Goal: Information Seeking & Learning: Learn about a topic

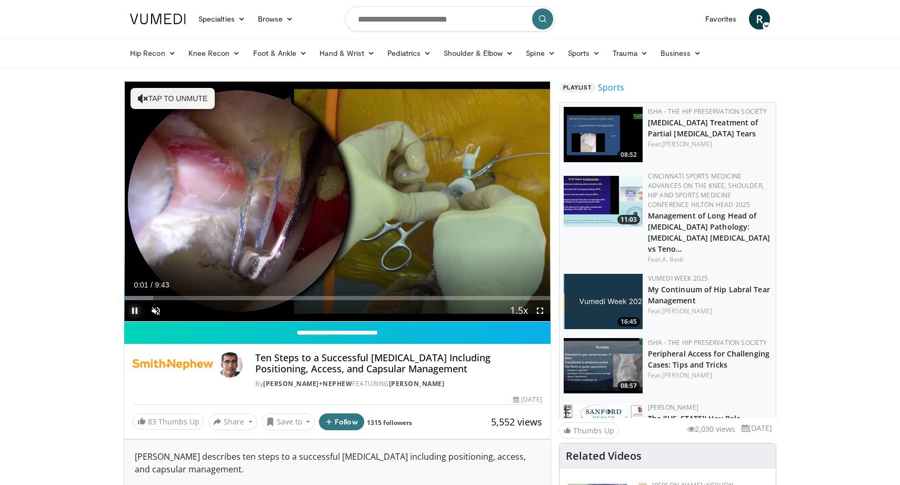
click at [137, 310] on span "Video Player" at bounding box center [134, 310] width 21 height 21
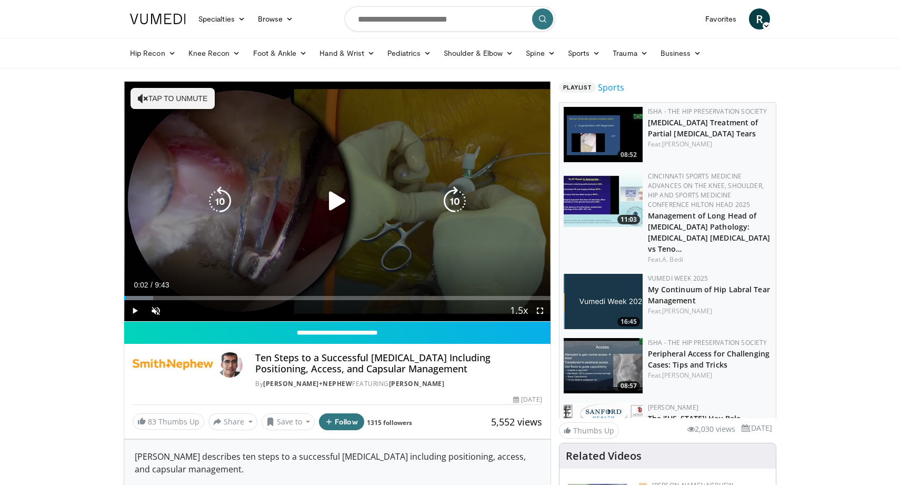
click at [284, 173] on div "10 seconds Tap to unmute" at bounding box center [337, 201] width 426 height 239
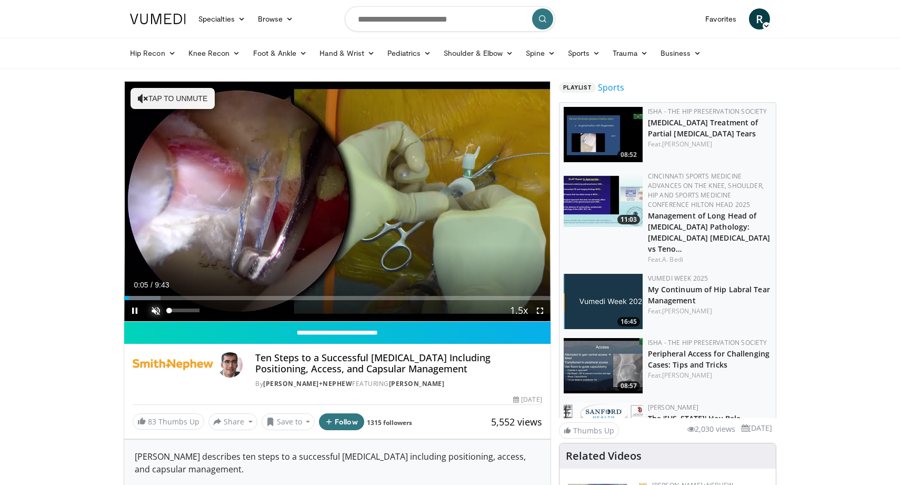
click at [156, 310] on span "Video Player" at bounding box center [155, 310] width 21 height 21
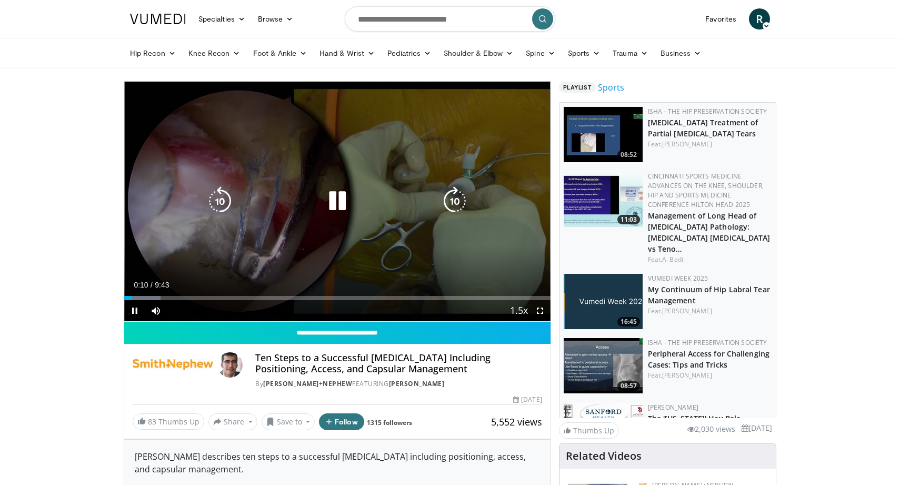
click at [331, 257] on div "10 seconds Tap to unmute" at bounding box center [337, 201] width 426 height 239
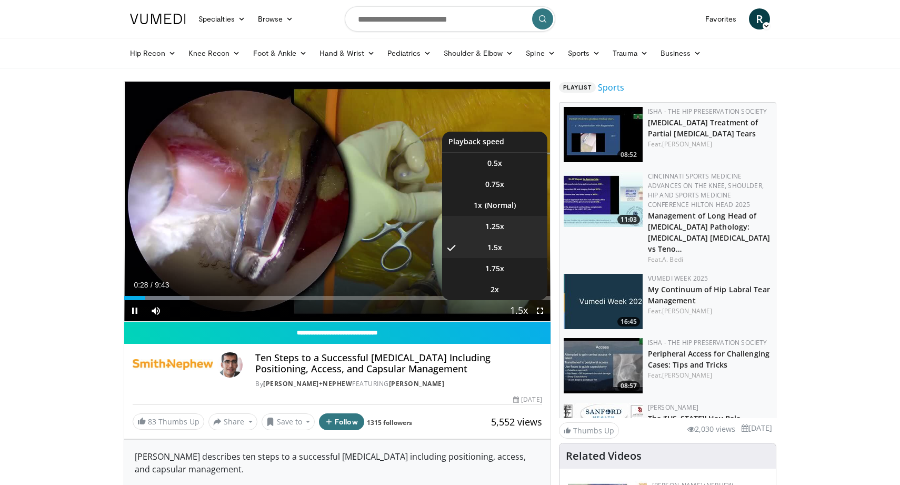
click at [506, 229] on li "1.25x" at bounding box center [494, 226] width 105 height 21
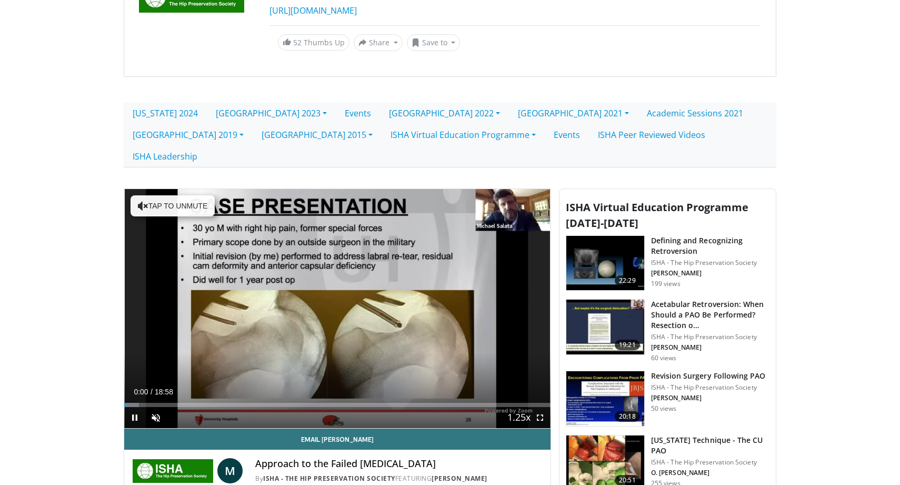
scroll to position [160, 0]
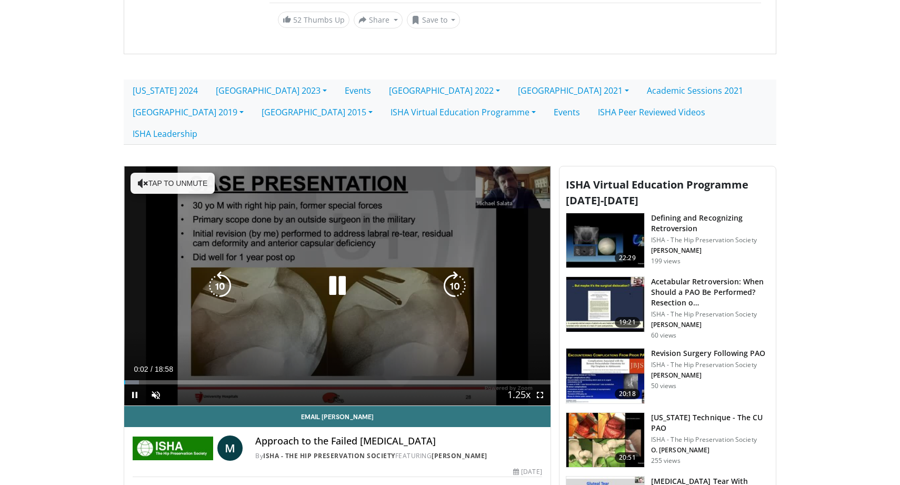
click at [165, 173] on button "Tap to unmute" at bounding box center [173, 183] width 84 height 21
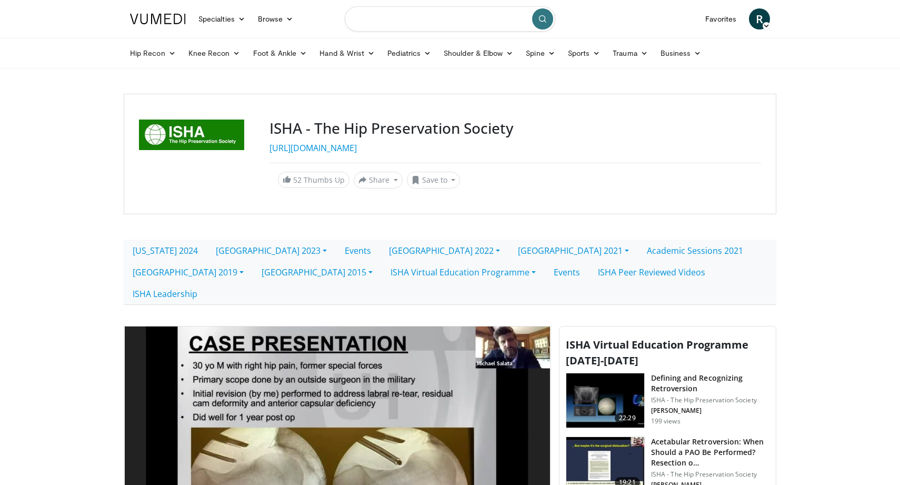
click at [385, 16] on input "Search topics, interventions" at bounding box center [450, 18] width 211 height 25
type input "**********"
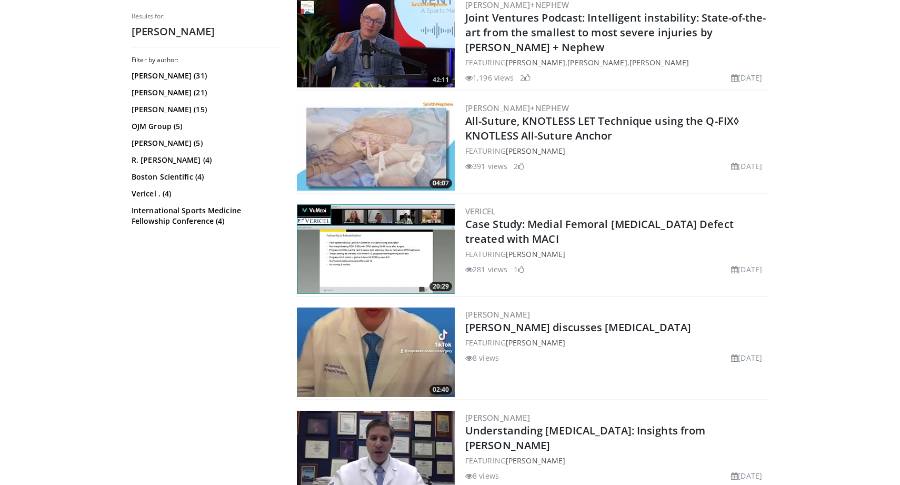
scroll to position [291, 0]
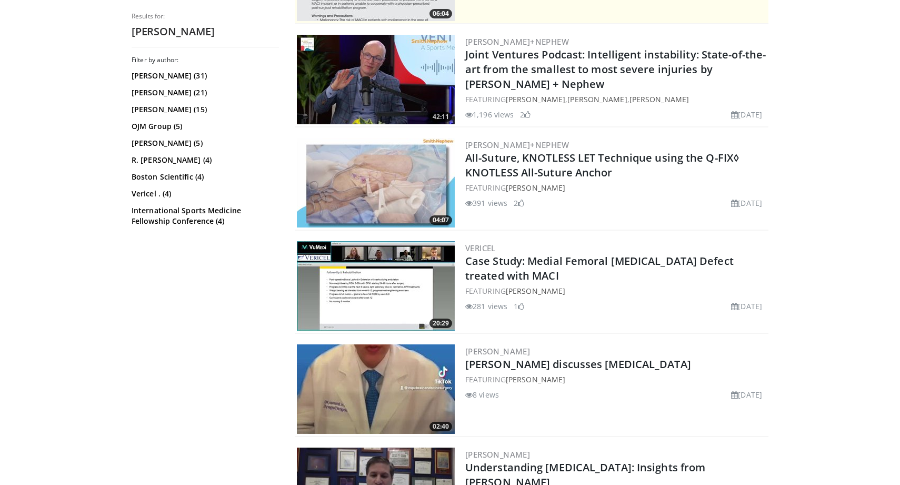
click at [354, 57] on img at bounding box center [376, 79] width 158 height 89
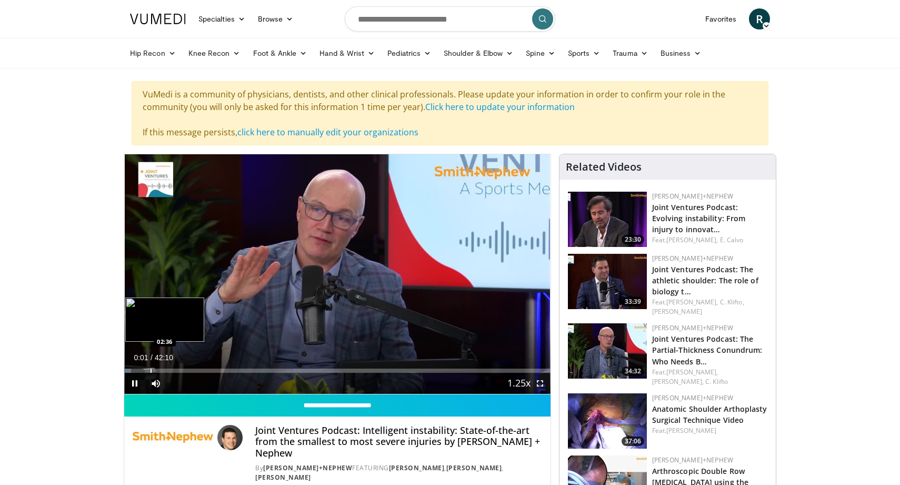
click at [151, 367] on div "Loaded : 1.58% 00:01 02:36" at bounding box center [337, 368] width 426 height 10
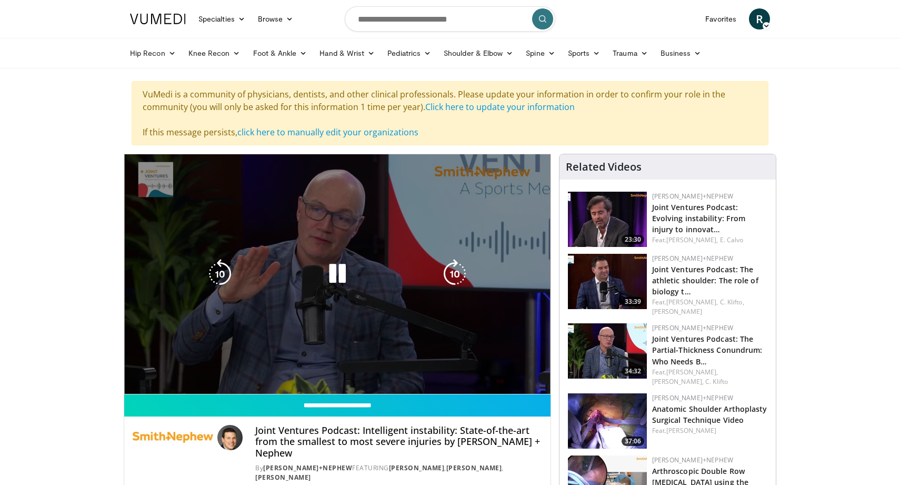
click at [129, 372] on video-js "**********" at bounding box center [337, 274] width 426 height 240
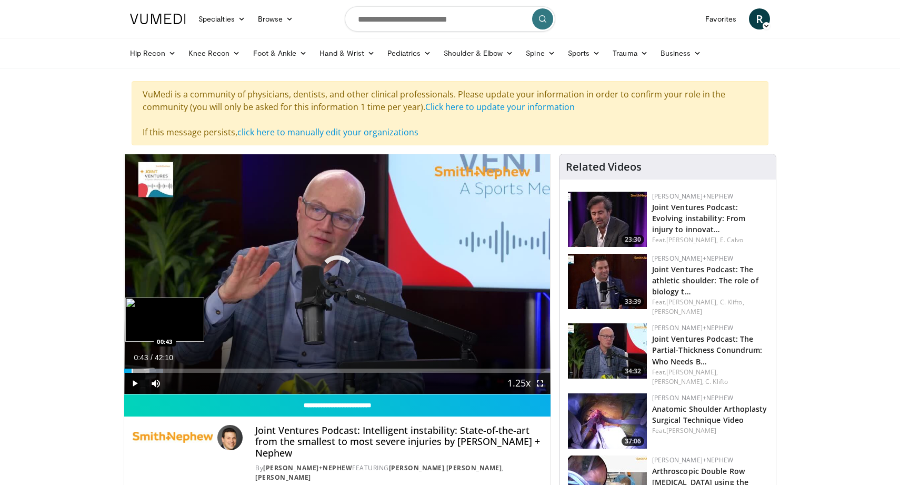
click at [132, 371] on div "Progress Bar" at bounding box center [132, 370] width 1 height 4
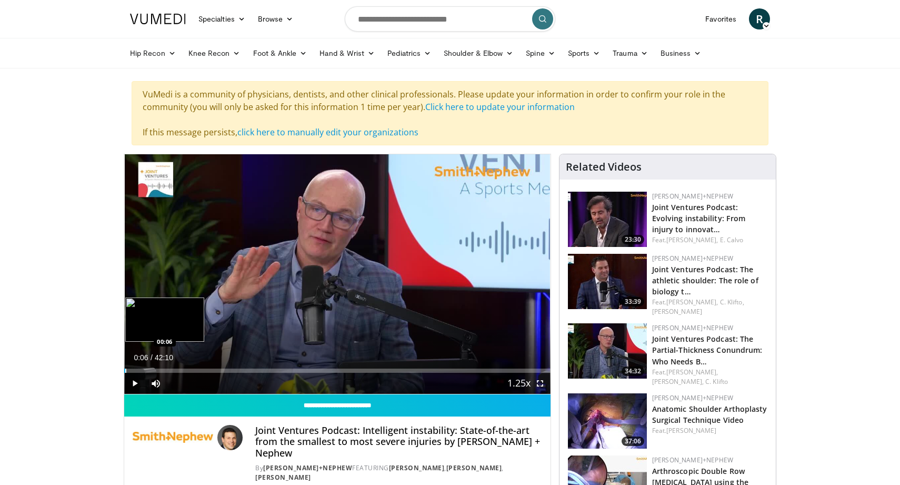
click at [125, 370] on div "Progress Bar" at bounding box center [125, 370] width 1 height 4
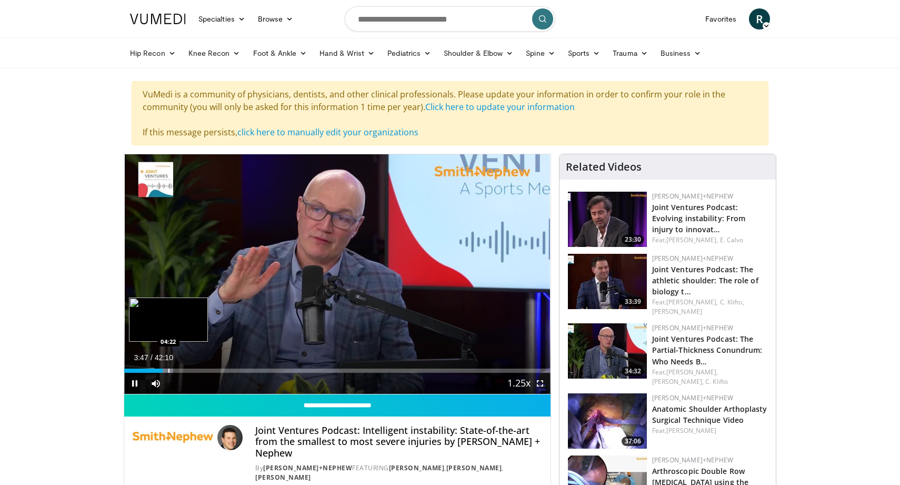
click at [168, 367] on div "Loaded : 11.44% 03:47 04:22" at bounding box center [337, 368] width 426 height 10
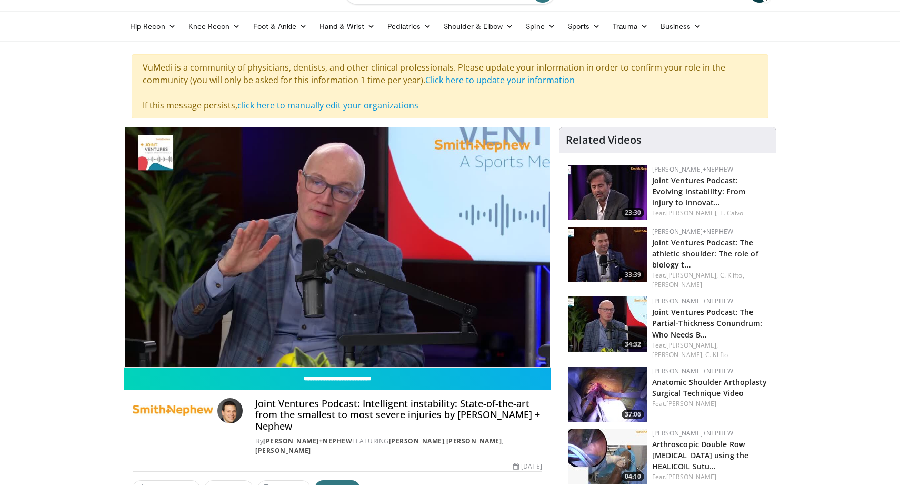
scroll to position [27, 0]
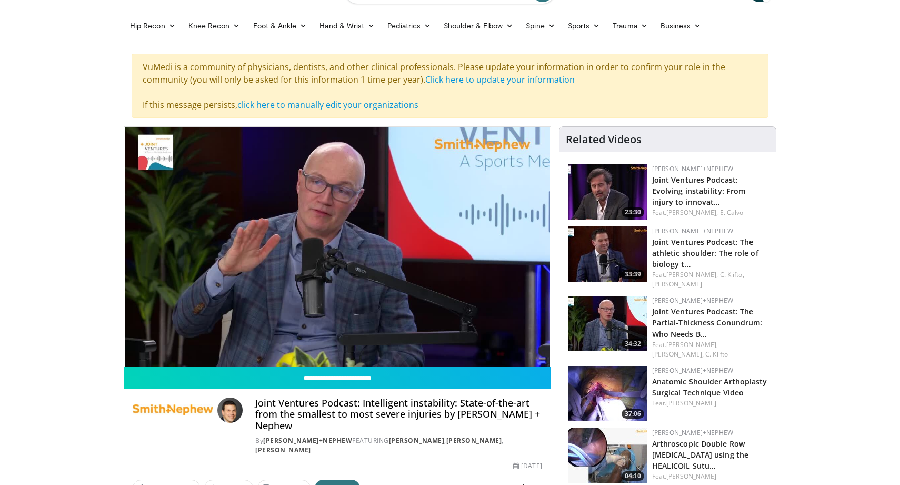
click at [333, 248] on div "10 seconds Tap to unmute" at bounding box center [337, 246] width 426 height 239
